Goal: Use online tool/utility: Utilize a website feature to perform a specific function

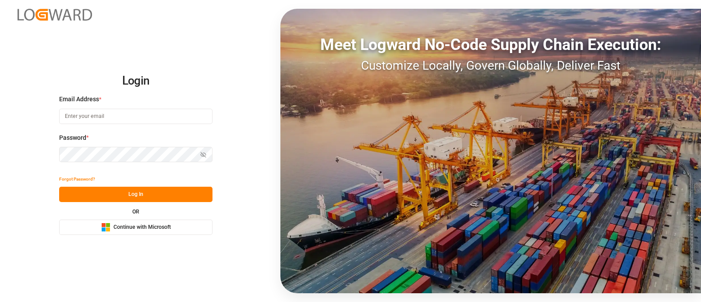
click at [128, 227] on span "Continue with Microsoft" at bounding box center [142, 228] width 57 height 8
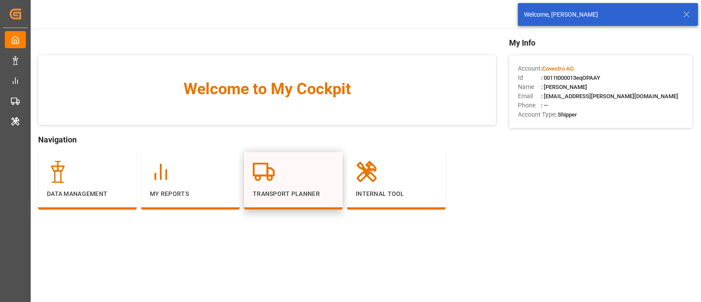
click at [300, 152] on div "Transport Planner" at bounding box center [293, 180] width 99 height 57
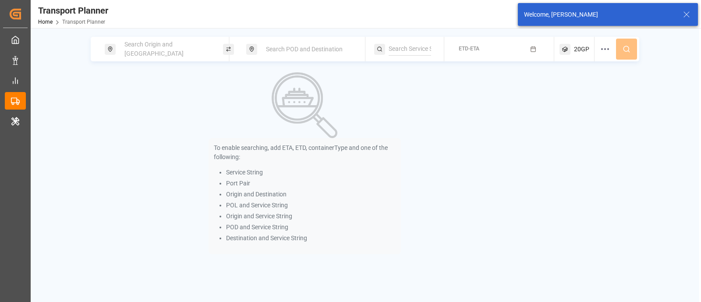
click at [130, 48] on span "Search Origin and POL" at bounding box center [154, 49] width 59 height 16
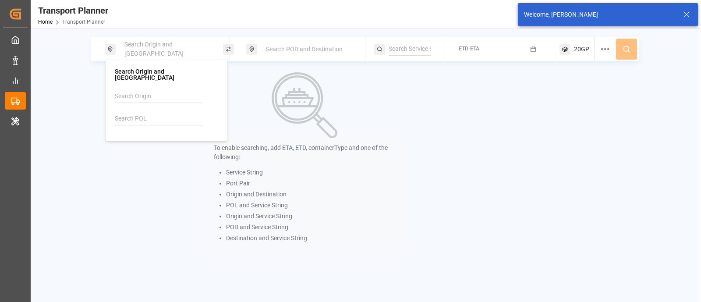
click at [125, 115] on input at bounding box center [159, 118] width 88 height 13
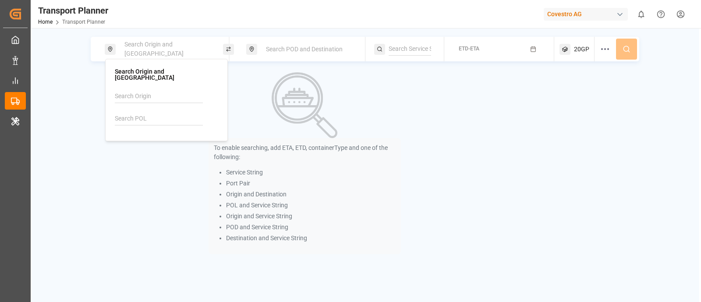
paste input "DEBRV"
type input "DEBRV"
click at [134, 139] on img at bounding box center [130, 142] width 9 height 7
click at [278, 45] on div "Search POD and Destination" at bounding box center [308, 49] width 95 height 16
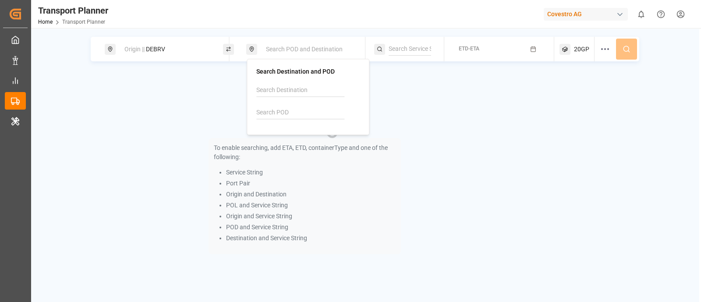
click at [276, 113] on input at bounding box center [300, 112] width 88 height 13
paste input "MMRGN"
type input "MMRGN"
click at [291, 131] on li "MMRGN Yangon" at bounding box center [309, 140] width 99 height 25
click at [296, 136] on b "MMRGN" at bounding box center [290, 136] width 23 height 7
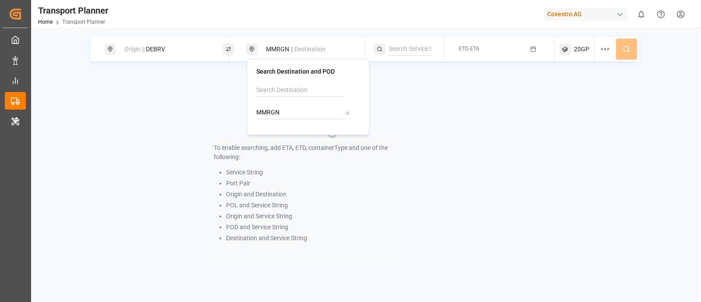
click at [427, 48] on input at bounding box center [410, 49] width 43 height 13
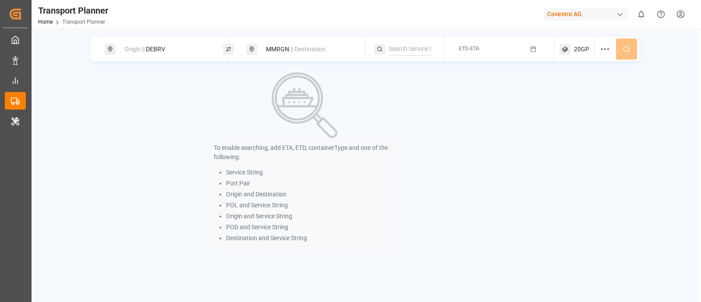
paste input "AEU1"
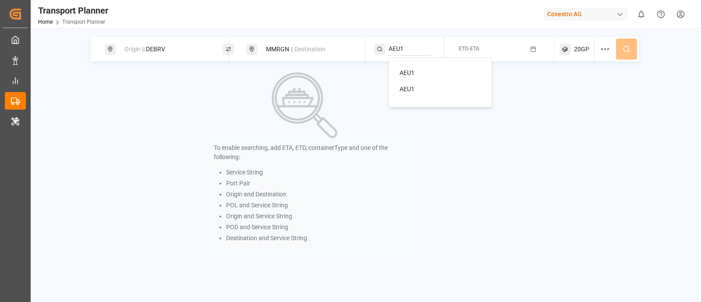
type input "AEU1"
click at [419, 78] on li "AEU1" at bounding box center [442, 73] width 99 height 16
click at [412, 71] on span "AEU1" at bounding box center [407, 72] width 15 height 7
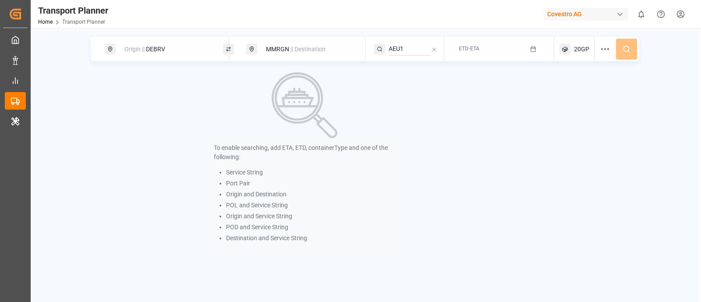
click at [463, 56] on button "ETD-ETA" at bounding box center [500, 49] width 100 height 17
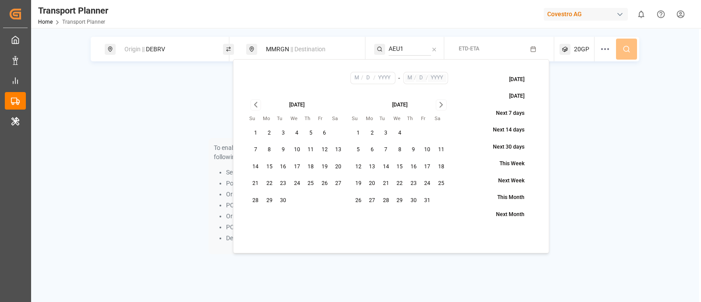
click at [271, 150] on button "8" at bounding box center [270, 150] width 14 height 14
type input "9"
type input "8"
type input "2025"
click at [373, 203] on button "27" at bounding box center [373, 201] width 14 height 14
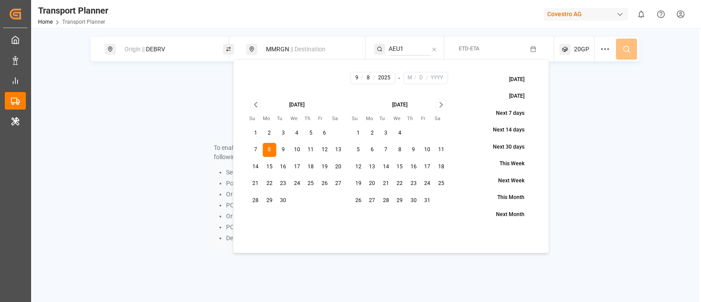
type input "10"
type input "27"
type input "2025"
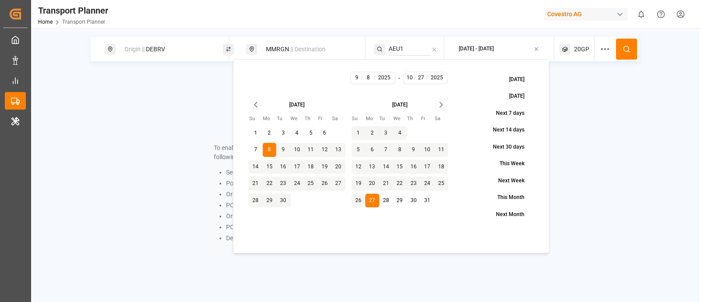
click at [618, 49] on button at bounding box center [626, 49] width 21 height 21
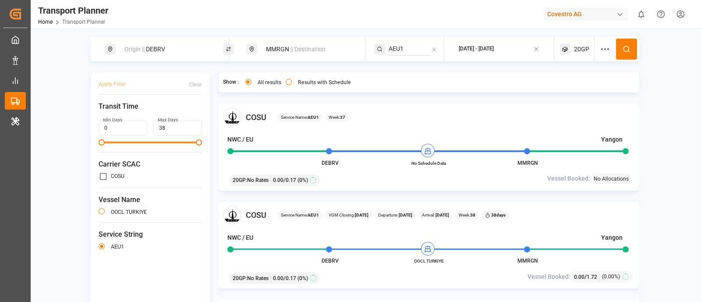
click at [585, 49] on span "20GP" at bounding box center [581, 49] width 15 height 9
click at [562, 90] on small "20GP" at bounding box center [559, 91] width 31 height 6
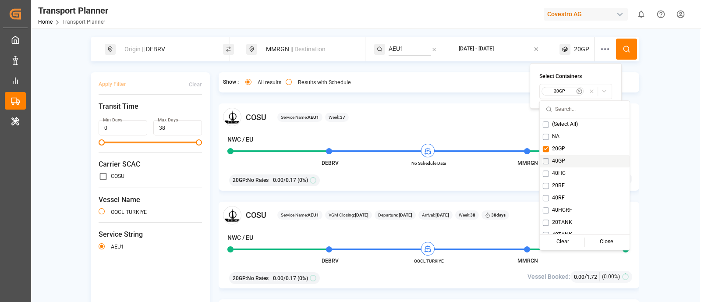
click at [543, 164] on div "40GP" at bounding box center [585, 161] width 90 height 12
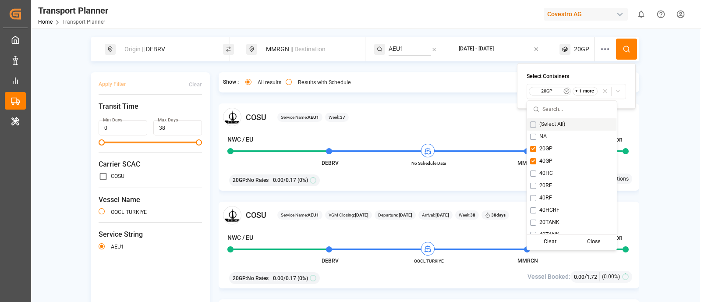
click at [623, 49] on icon at bounding box center [627, 49] width 8 height 8
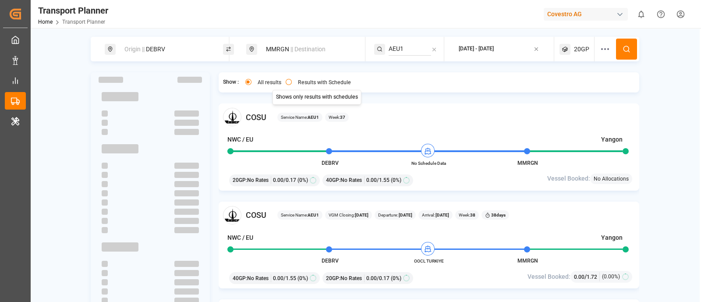
click at [287, 84] on button "Results with Schedule" at bounding box center [289, 82] width 6 height 6
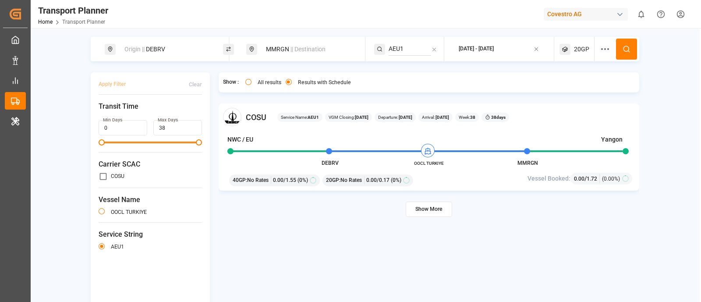
type button "only"
click at [250, 117] on span "COSU" at bounding box center [256, 117] width 21 height 12
copy span "COSU"
click at [480, 54] on div "2025-09-08 - 2025-10-27" at bounding box center [476, 49] width 35 height 11
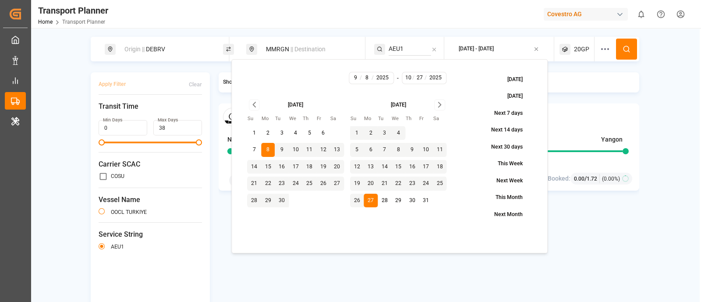
click at [438, 107] on icon "Go to next month" at bounding box center [440, 105] width 10 height 11
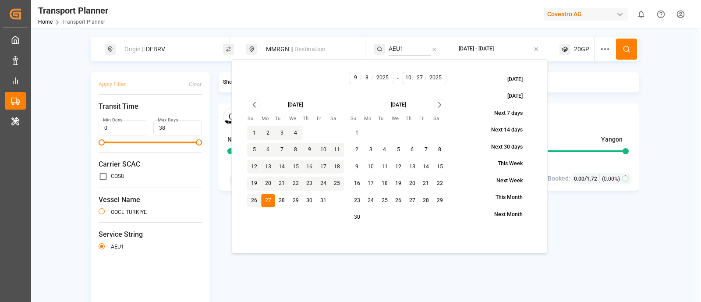
click at [359, 215] on button "30" at bounding box center [357, 217] width 14 height 14
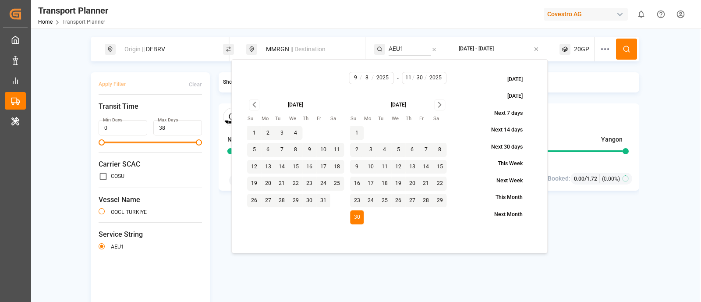
type input "11"
type input "30"
click at [626, 51] on icon at bounding box center [627, 49] width 8 height 8
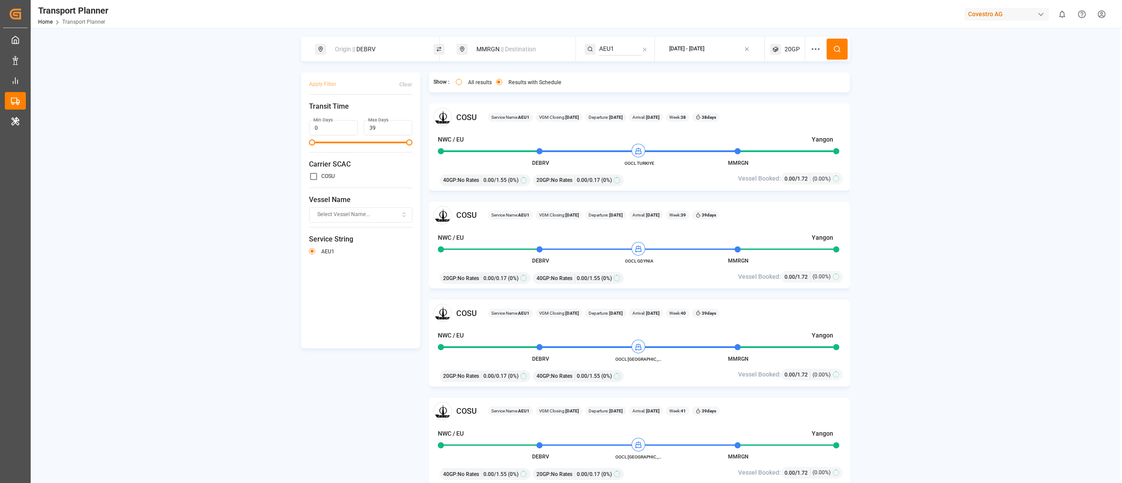
click at [390, 53] on div "Origin || DEBRV" at bounding box center [377, 49] width 95 height 16
click at [359, 115] on input "DEBRV" at bounding box center [369, 119] width 88 height 13
paste input "WVN"
type input "DEWVN"
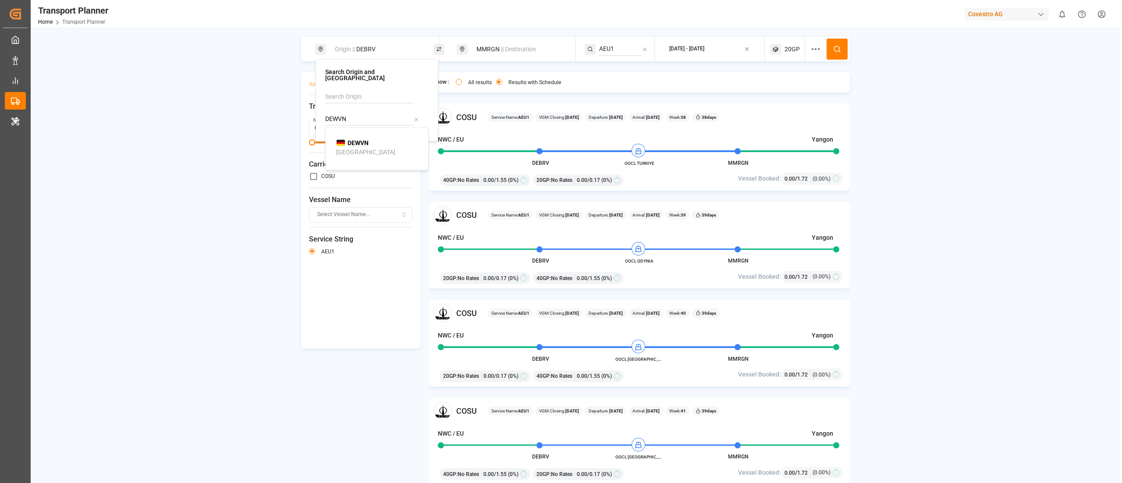
click at [366, 147] on div "Wilhelmshaven" at bounding box center [365, 151] width 59 height 9
click at [701, 40] on button at bounding box center [837, 49] width 21 height 21
